Goal: Find specific page/section

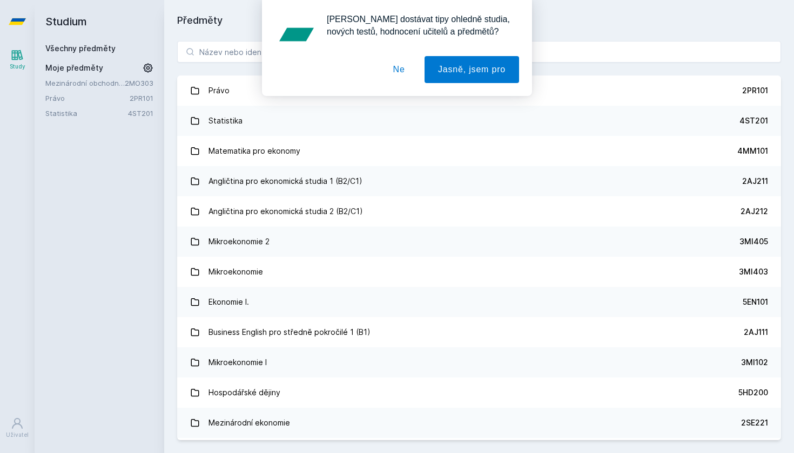
click at [396, 66] on button "Ne" at bounding box center [398, 69] width 39 height 27
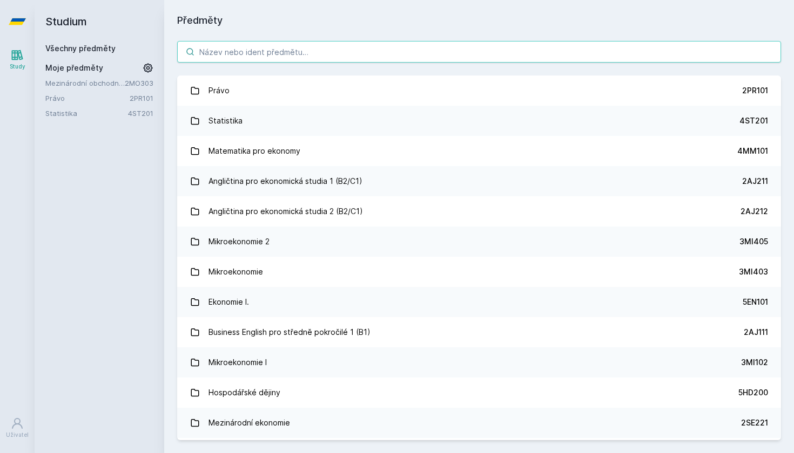
click at [391, 53] on input "search" at bounding box center [479, 52] width 604 height 22
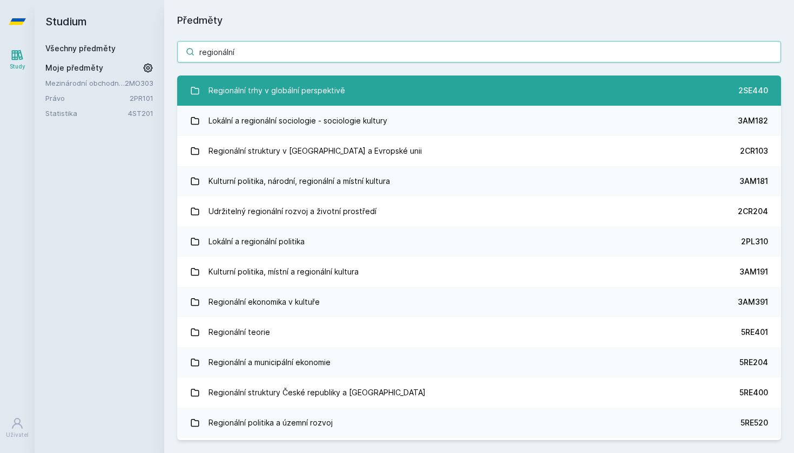
type input "regionální"
click at [358, 89] on link "Regionální trhy v globální perspektivě 2SE440" at bounding box center [479, 91] width 604 height 30
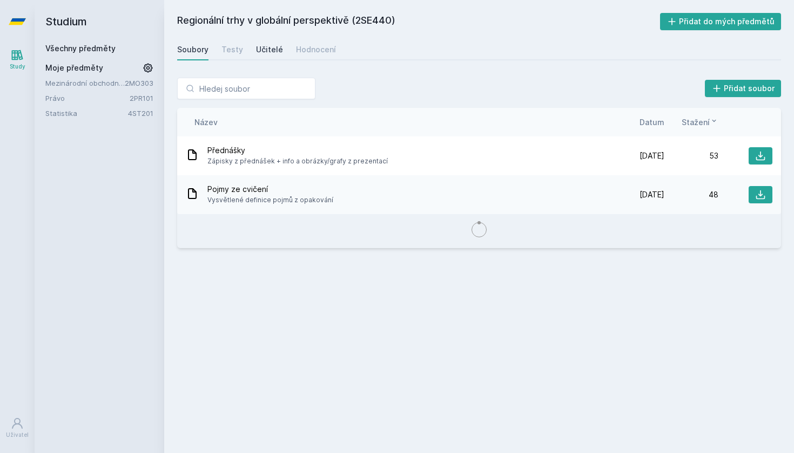
click at [273, 51] on div "Učitelé" at bounding box center [269, 49] width 27 height 11
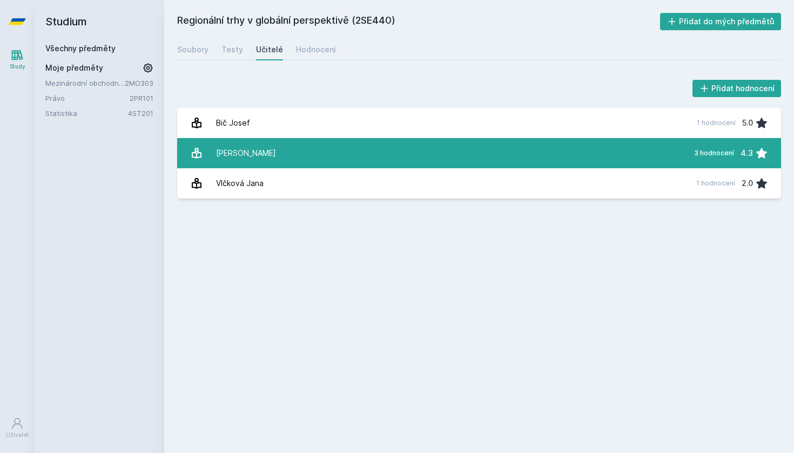
click at [298, 151] on link "Stuch[PERSON_NAME] 3 hodnocení 4.3" at bounding box center [479, 153] width 604 height 30
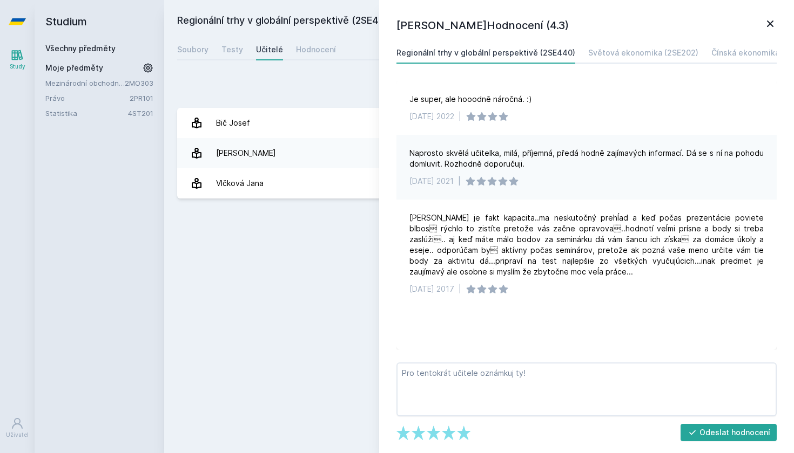
click at [770, 22] on icon at bounding box center [769, 23] width 13 height 13
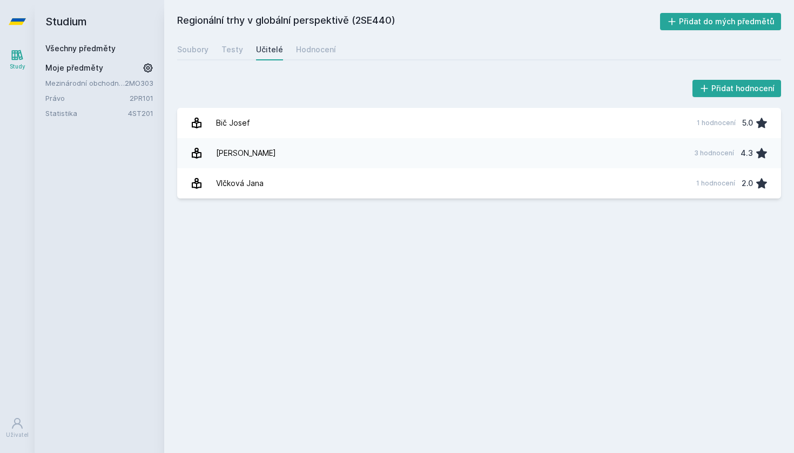
click at [22, 19] on icon at bounding box center [17, 21] width 17 height 6
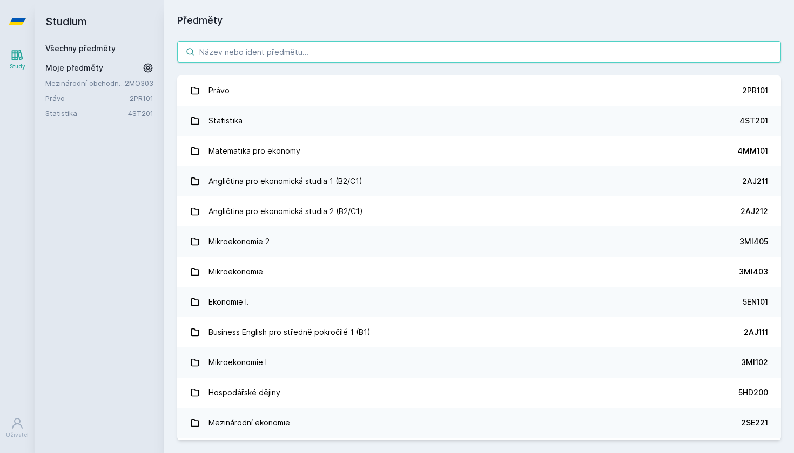
click at [355, 53] on input "search" at bounding box center [479, 52] width 604 height 22
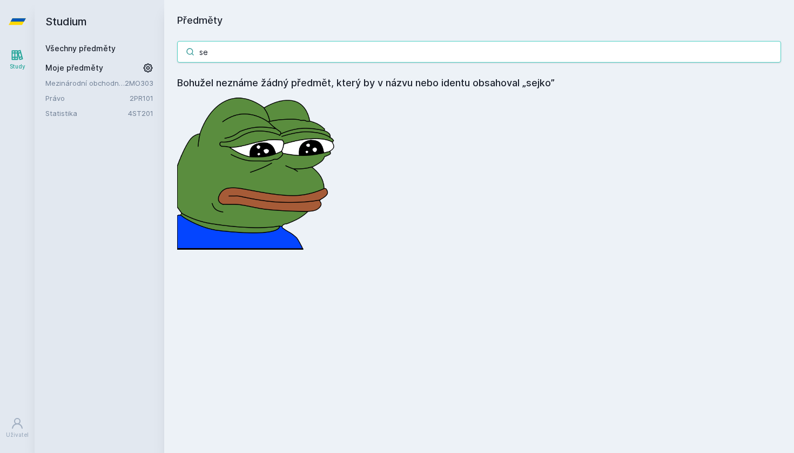
type input "s"
